Goal: Transaction & Acquisition: Book appointment/travel/reservation

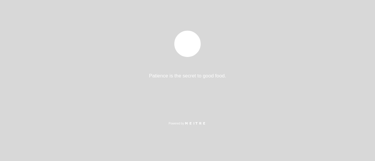
select select "es"
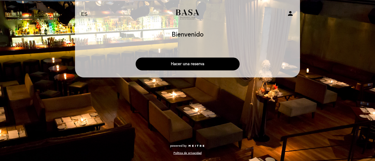
click at [196, 67] on button "Hacer una reserva" at bounding box center [188, 64] width 104 height 13
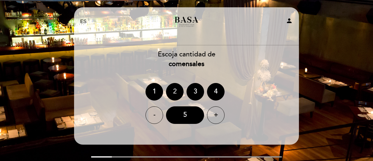
click at [171, 89] on div "2" at bounding box center [175, 92] width 18 height 18
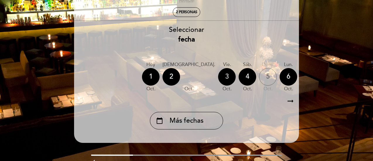
scroll to position [19, 0]
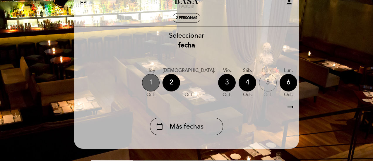
click at [151, 83] on div "1" at bounding box center [151, 83] width 18 height 18
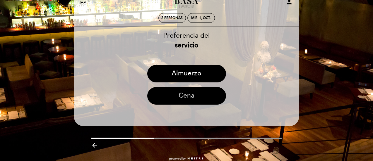
click at [199, 99] on button "Cena" at bounding box center [186, 96] width 79 height 18
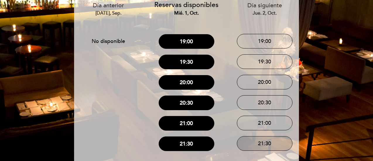
scroll to position [49, 0]
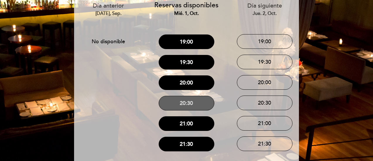
click at [197, 105] on button "20:30" at bounding box center [187, 103] width 56 height 15
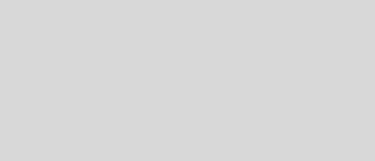
select select "es"
